Goal: Navigation & Orientation: Find specific page/section

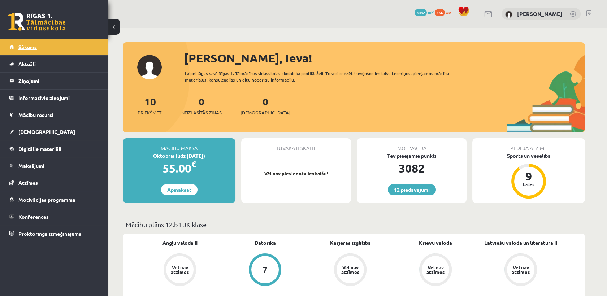
click at [26, 45] on span "Sākums" at bounding box center [27, 47] width 18 height 7
click at [445, 13] on span "166" at bounding box center [440, 12] width 10 height 7
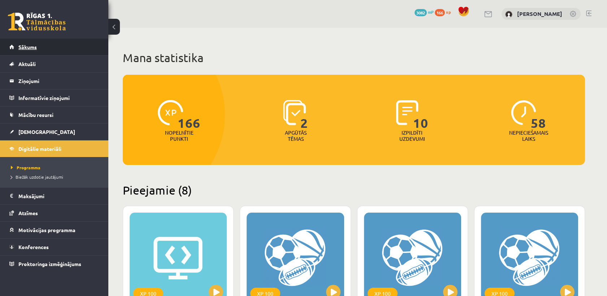
click at [30, 50] on link "Sākums" at bounding box center [54, 47] width 90 height 17
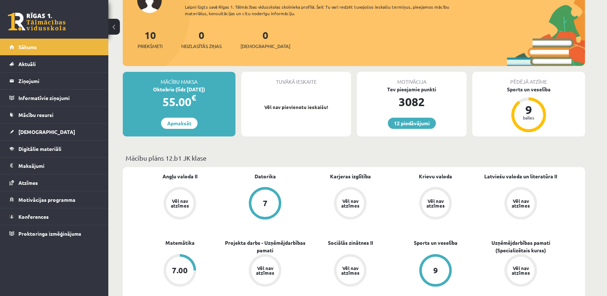
scroll to position [66, 0]
